Goal: Information Seeking & Learning: Learn about a topic

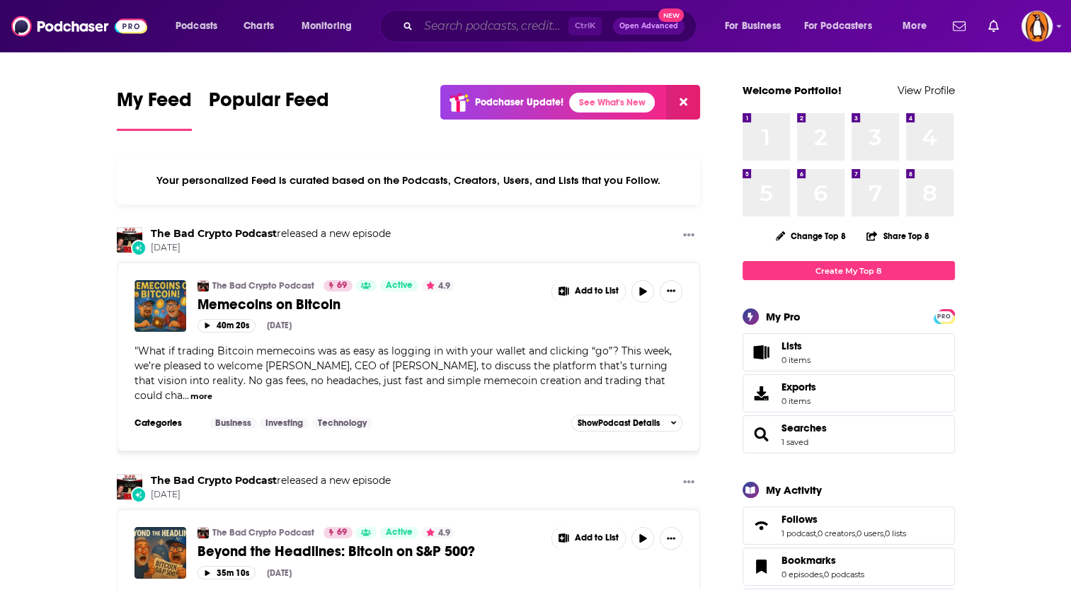
click at [461, 29] on input "Search podcasts, credits, & more..." at bounding box center [493, 26] width 150 height 23
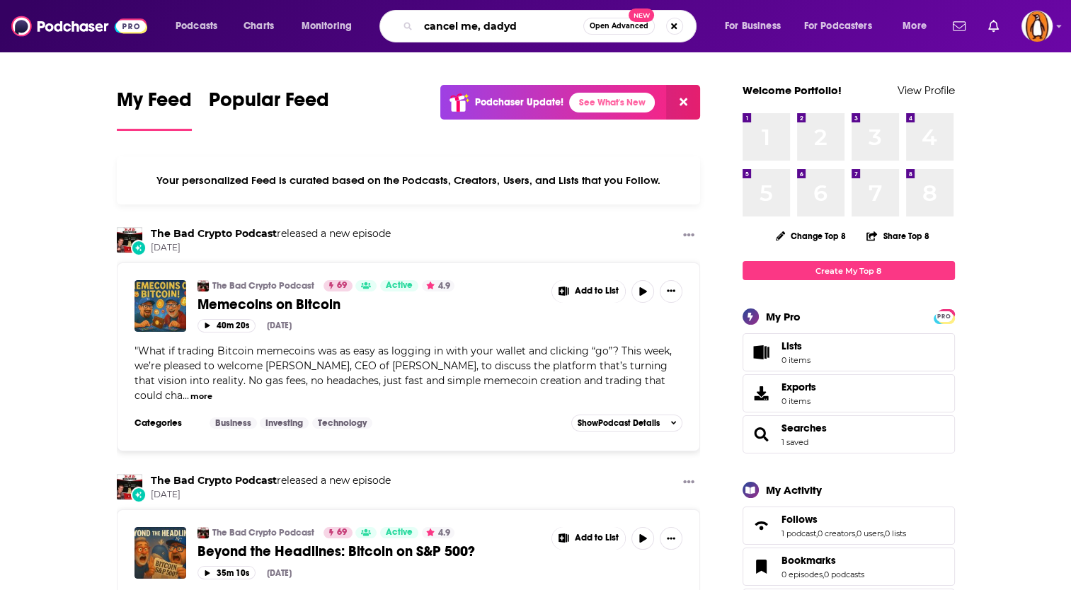
type input "cancel me, dadyd"
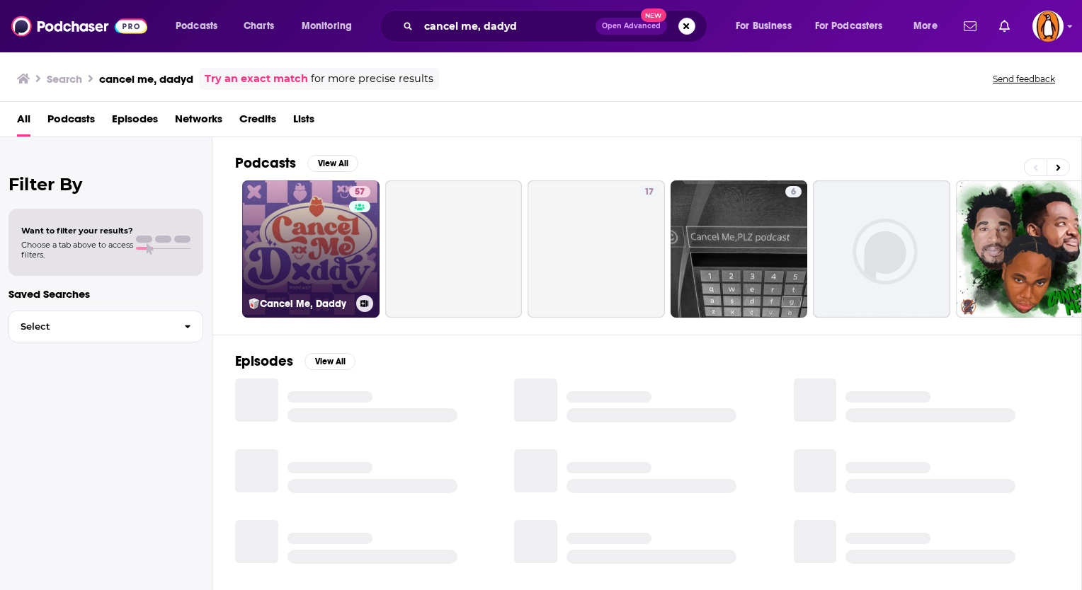
click at [309, 193] on link "57 🥡Cancel Me, Daddy" at bounding box center [310, 249] width 137 height 137
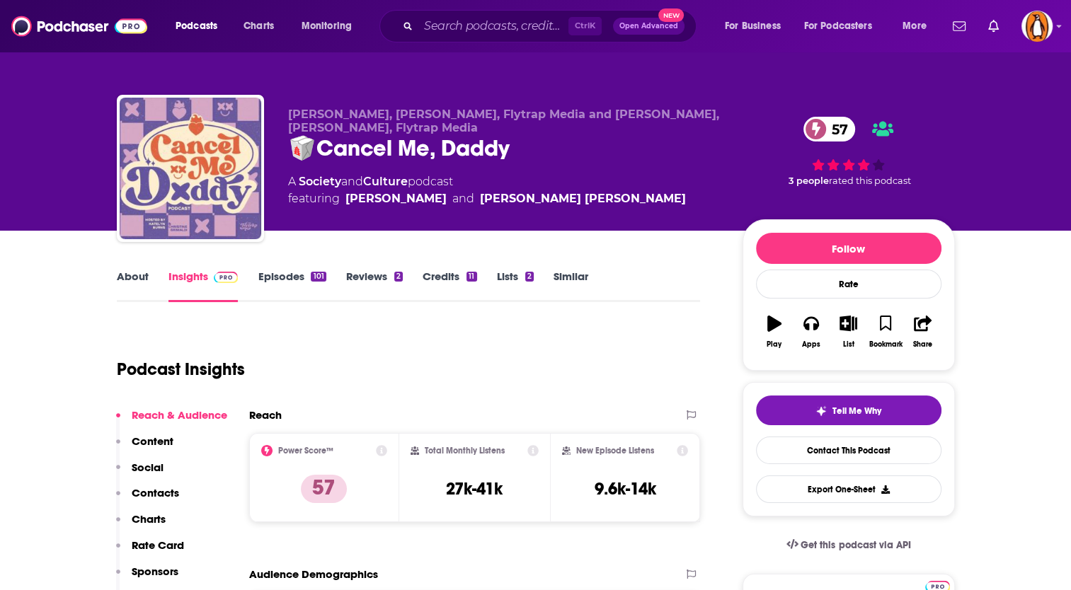
click at [127, 278] on link "About" at bounding box center [133, 286] width 32 height 33
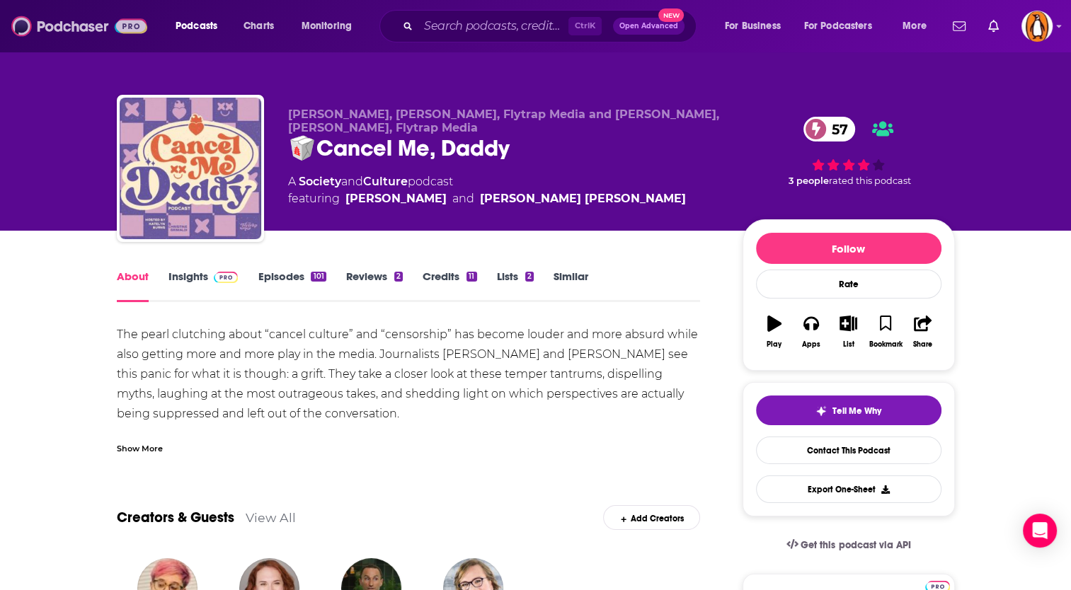
click at [70, 33] on img at bounding box center [79, 26] width 136 height 27
